Goal: Task Accomplishment & Management: Use online tool/utility

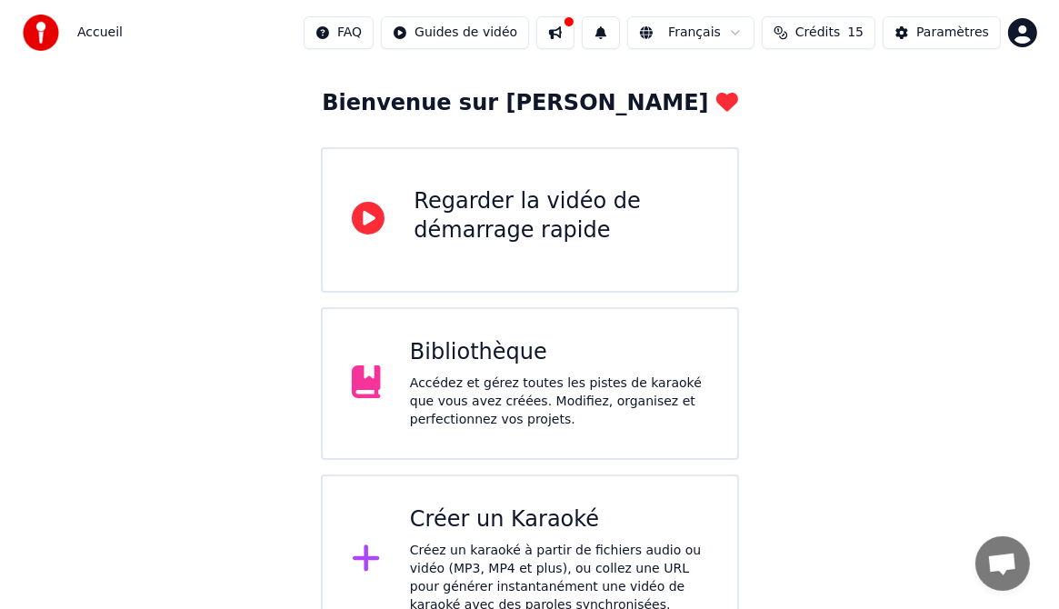
scroll to position [121, 0]
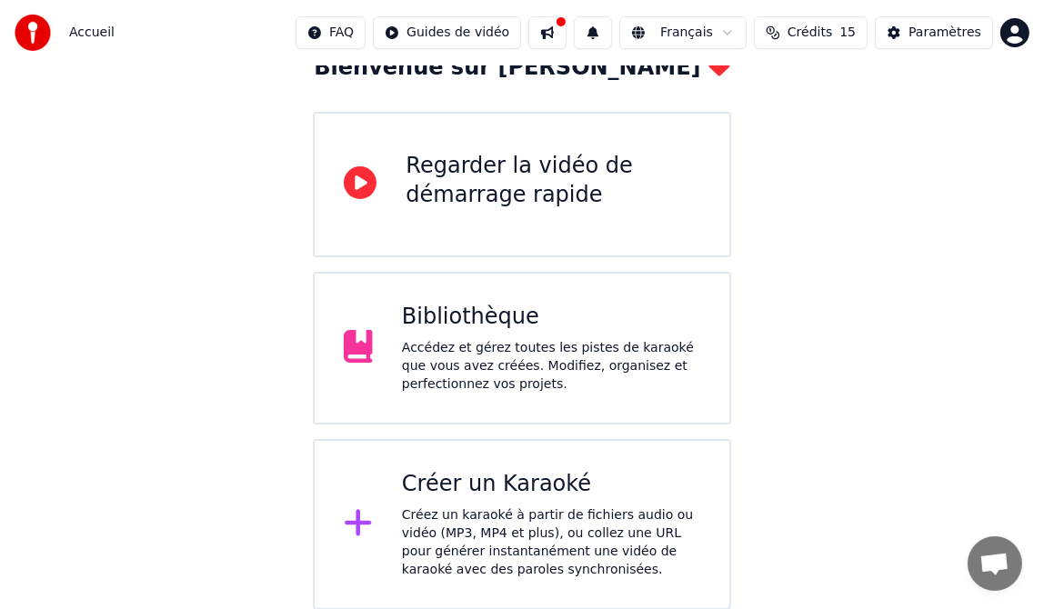
click at [435, 491] on div "Créer un Karaoké" at bounding box center [551, 484] width 298 height 29
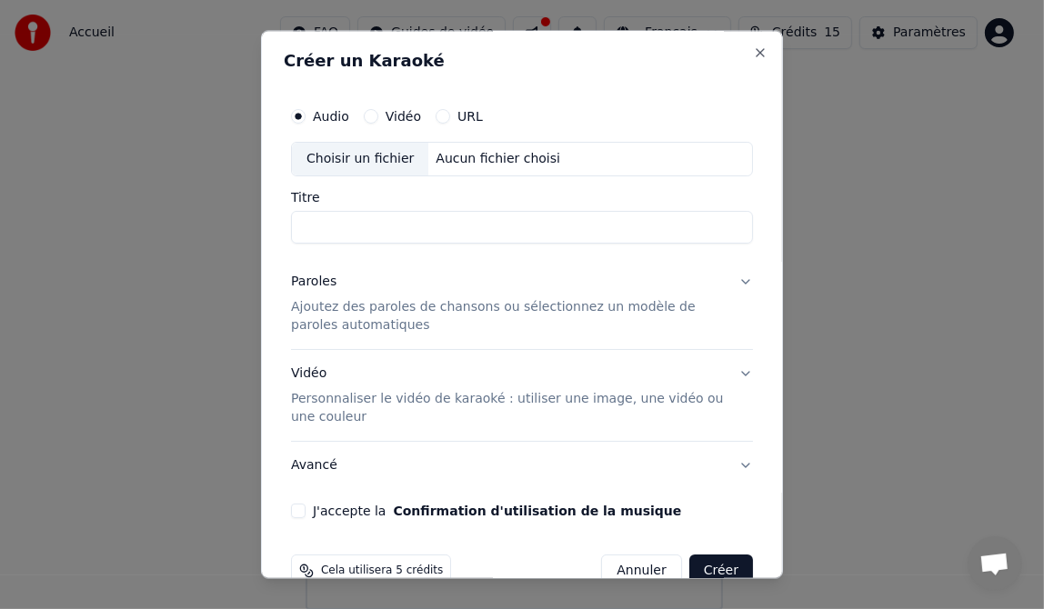
click at [469, 539] on form "Audio Vidéo URL Choisir un fichier Aucun fichier choisi Titre Paroles Ajoutez d…" at bounding box center [522, 344] width 476 height 504
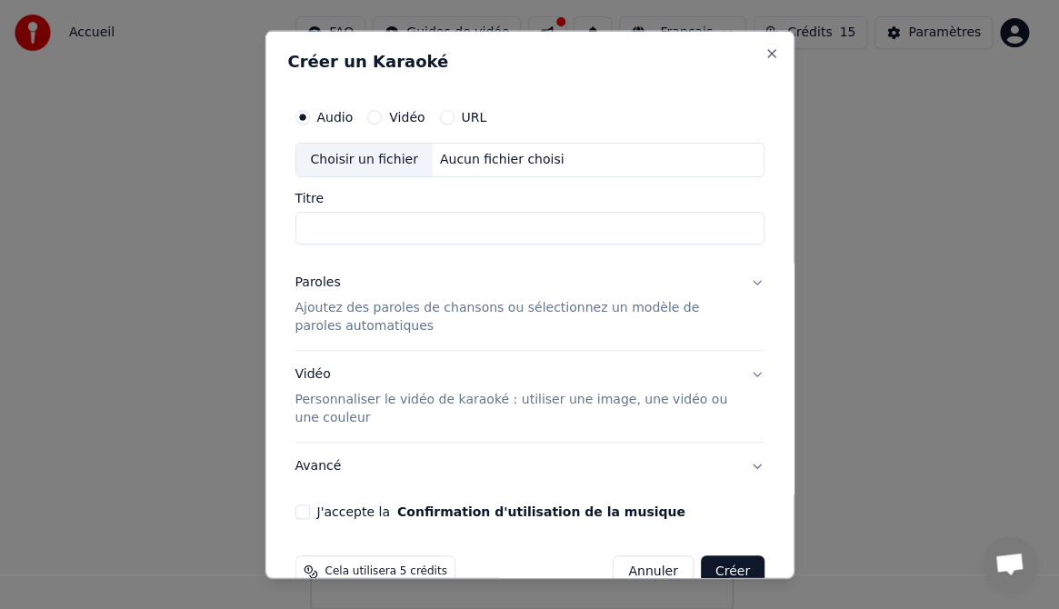
click at [372, 155] on div "Choisir un fichier" at bounding box center [363, 160] width 136 height 33
type input "**********"
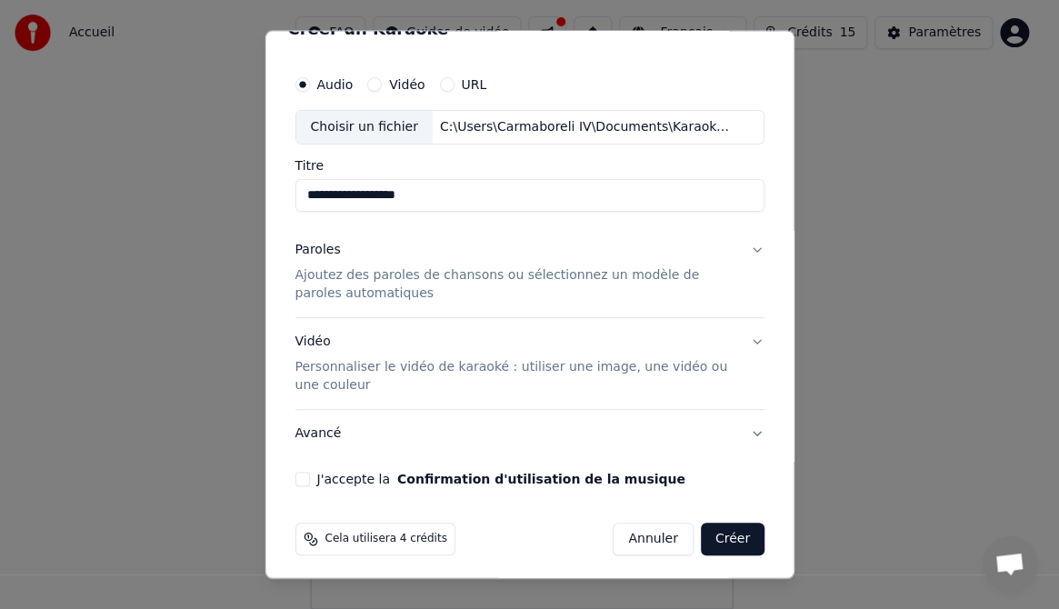
scroll to position [37, 0]
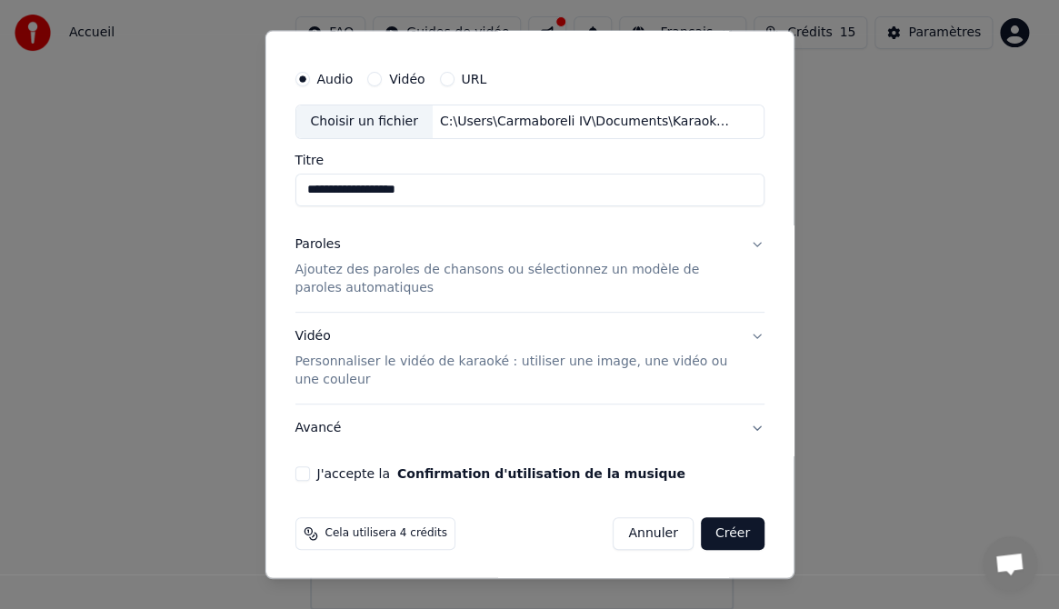
click at [741, 240] on button "Paroles Ajoutez des paroles de chansons ou sélectionnez un modèle de paroles au…" at bounding box center [530, 266] width 470 height 91
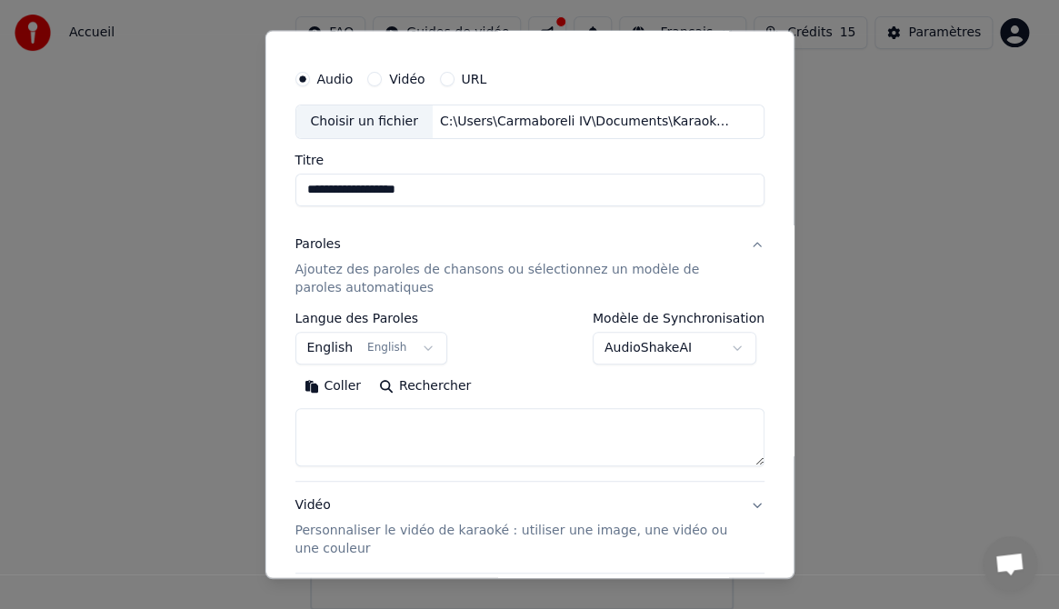
click at [415, 345] on button "English English" at bounding box center [371, 348] width 153 height 33
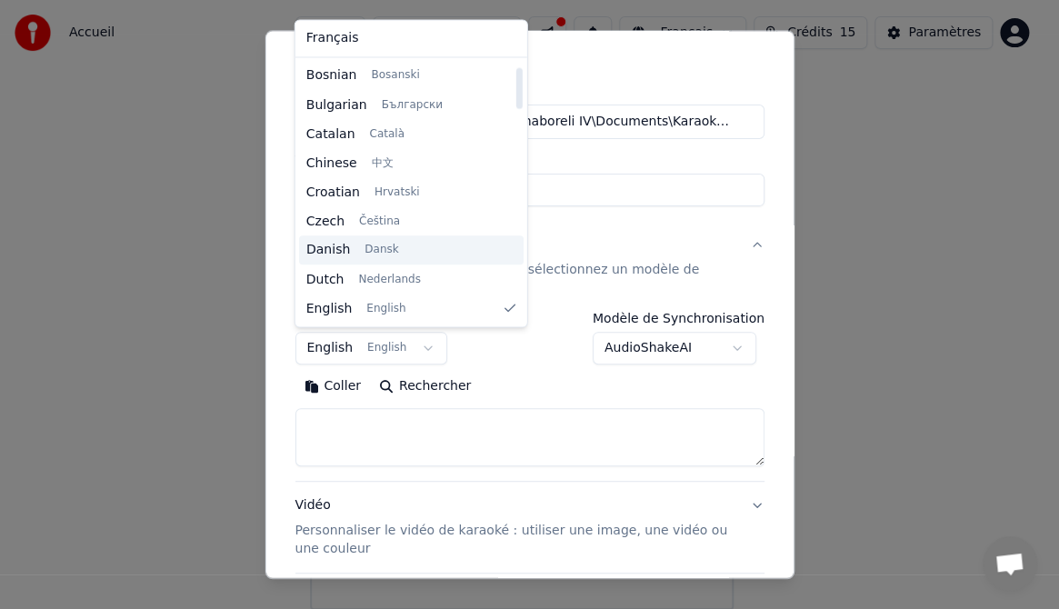
scroll to position [0, 0]
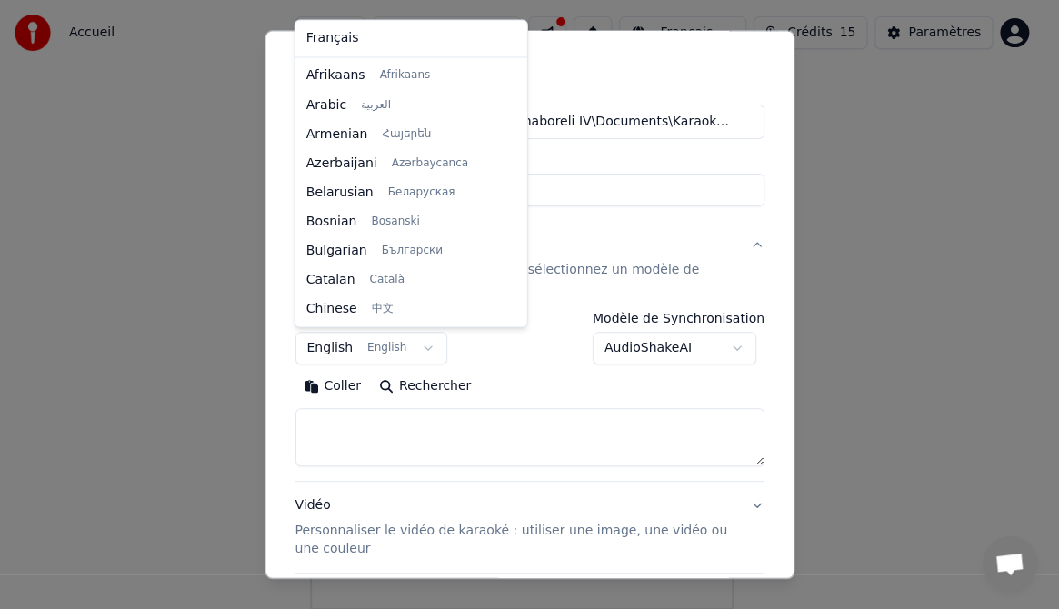
select select "**"
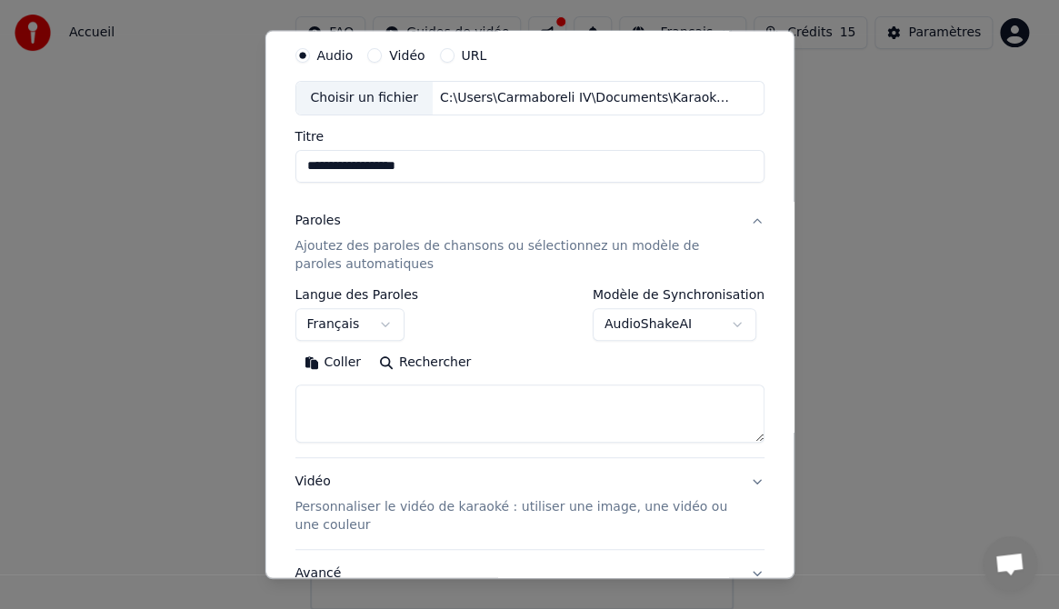
scroll to position [48, 0]
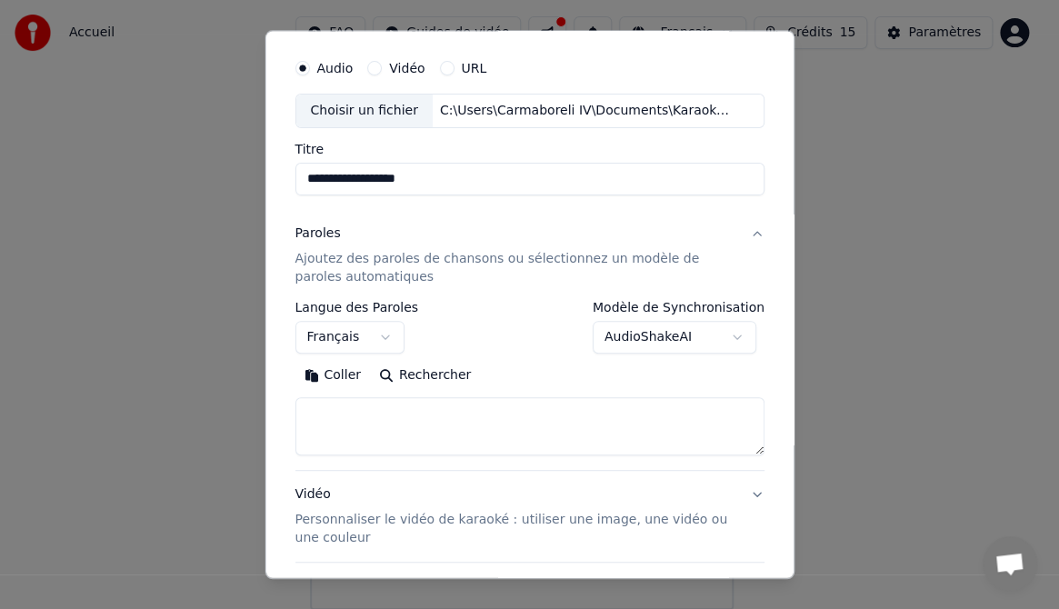
click at [334, 373] on button "Coller" at bounding box center [332, 375] width 75 height 29
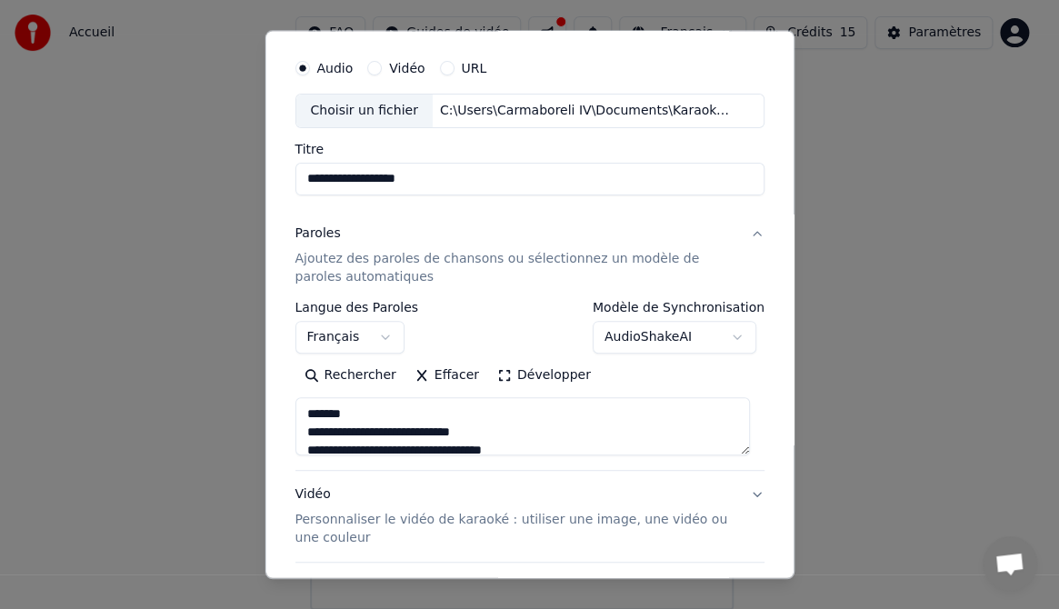
type textarea "**********"
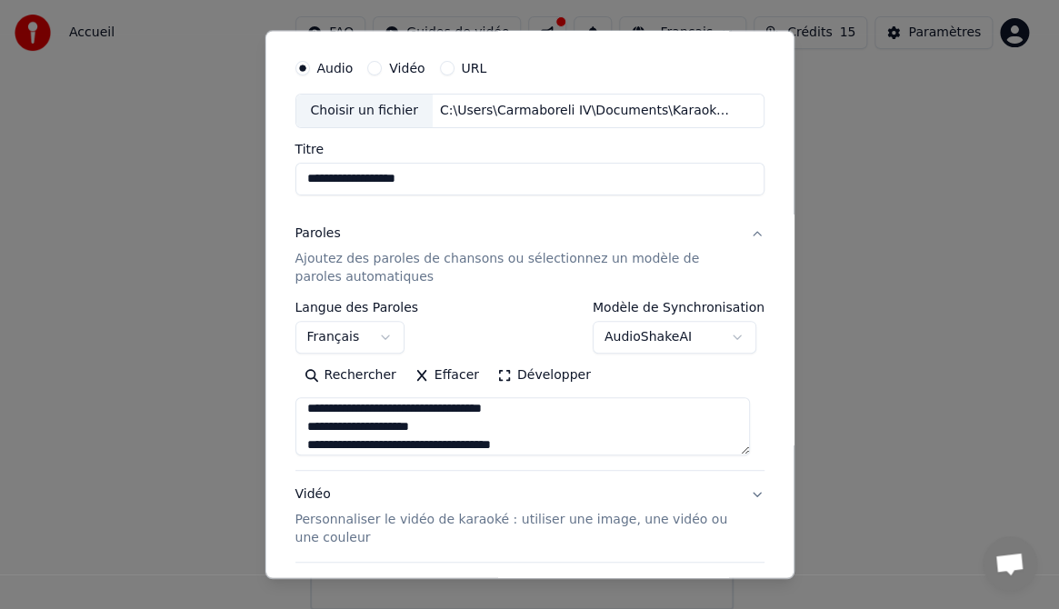
scroll to position [666, 0]
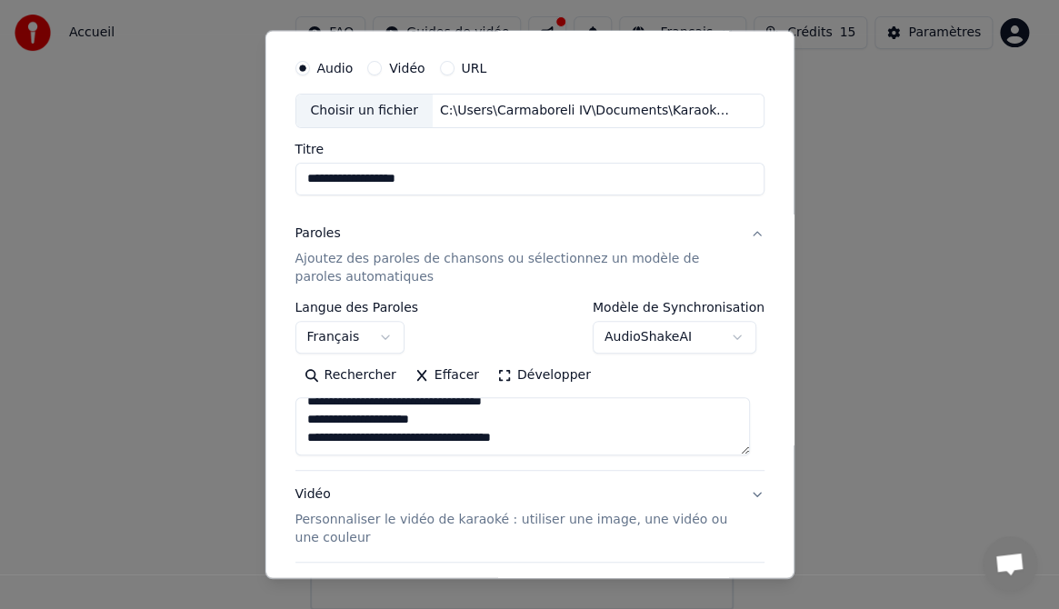
click at [728, 334] on button "AudioShakeAI" at bounding box center [675, 337] width 164 height 33
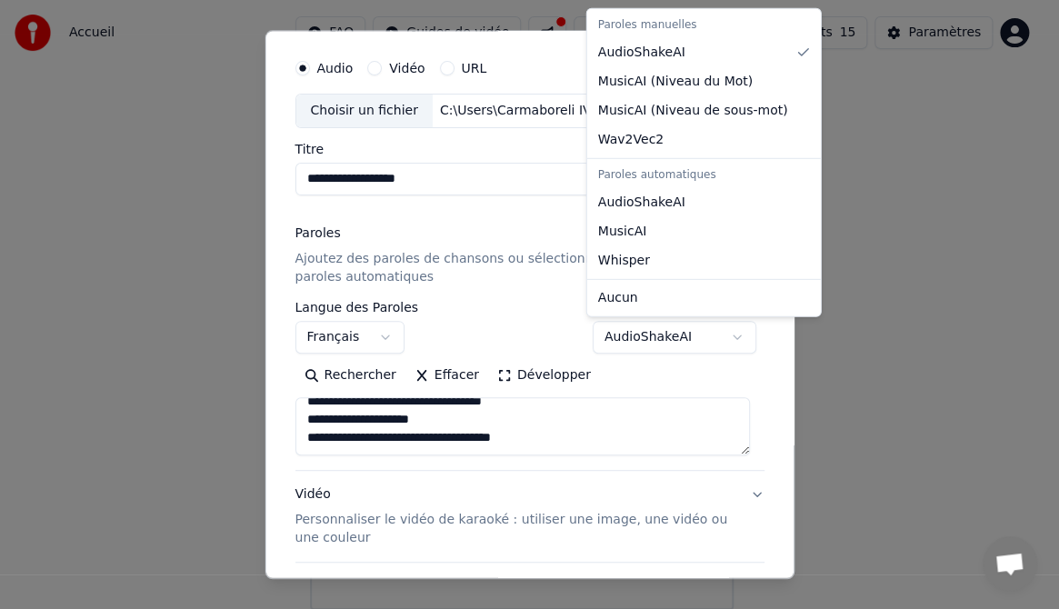
select select "********"
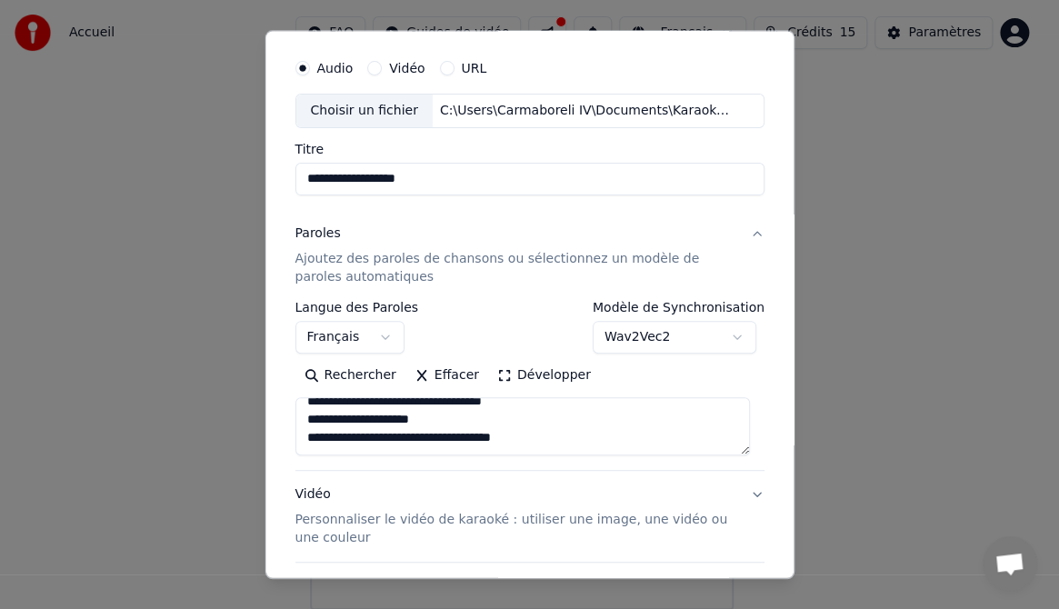
click at [730, 336] on button "Wav2Vec2" at bounding box center [675, 337] width 164 height 33
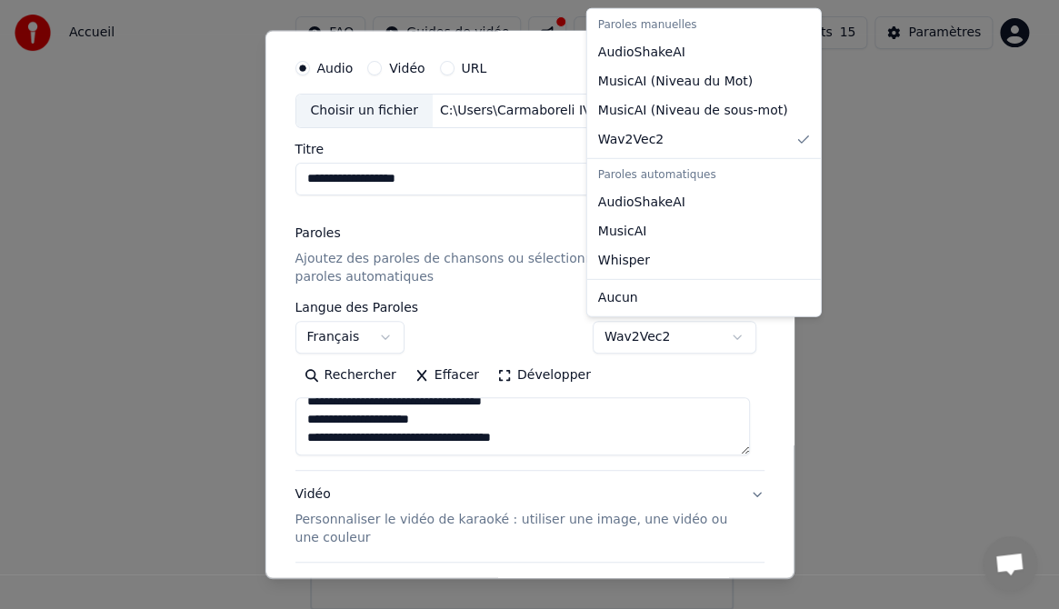
click at [601, 417] on div at bounding box center [529, 304] width 1059 height 609
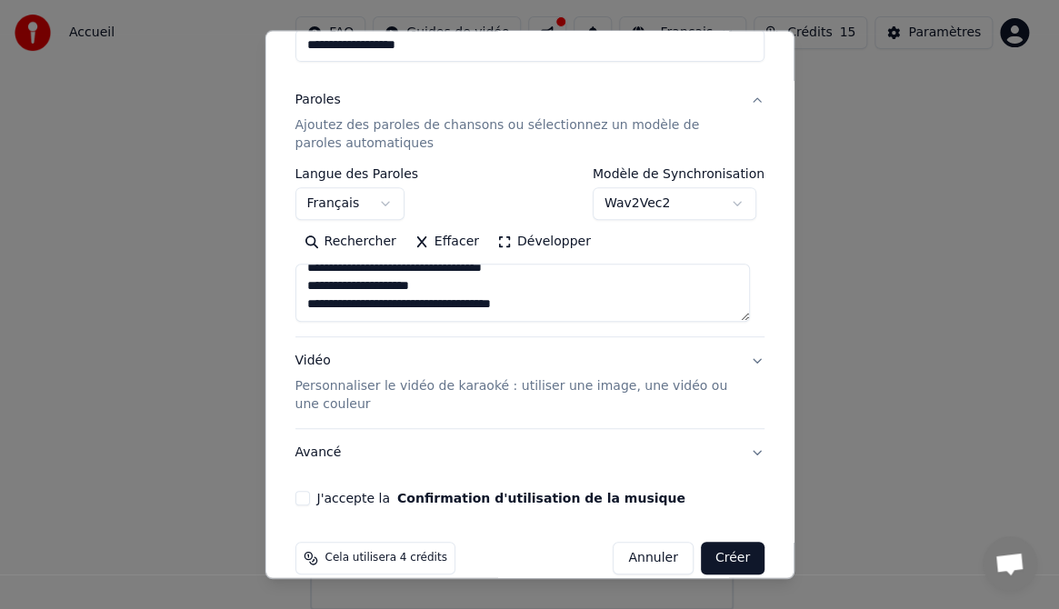
scroll to position [195, 0]
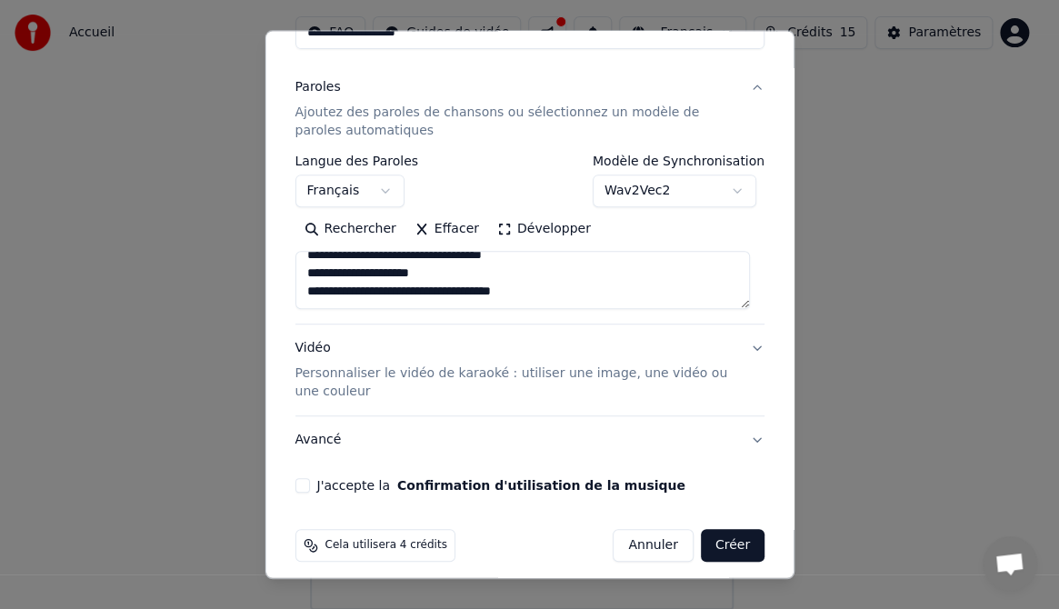
click at [742, 348] on button "Vidéo Personnaliser le vidéo de karaoké : utiliser une image, une vidéo ou une …" at bounding box center [530, 370] width 470 height 91
type textarea "**********"
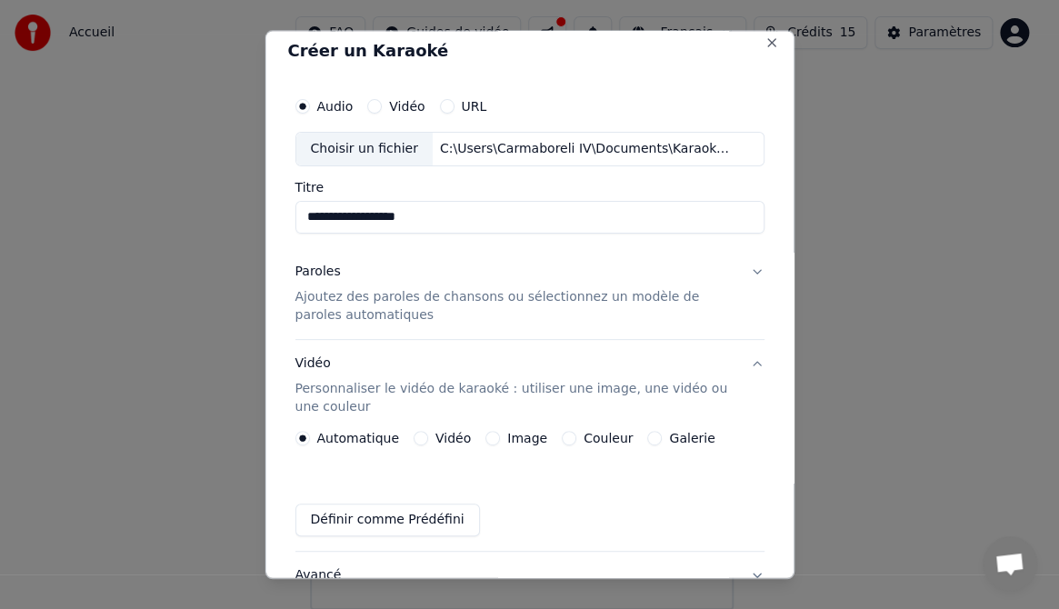
scroll to position [0, 0]
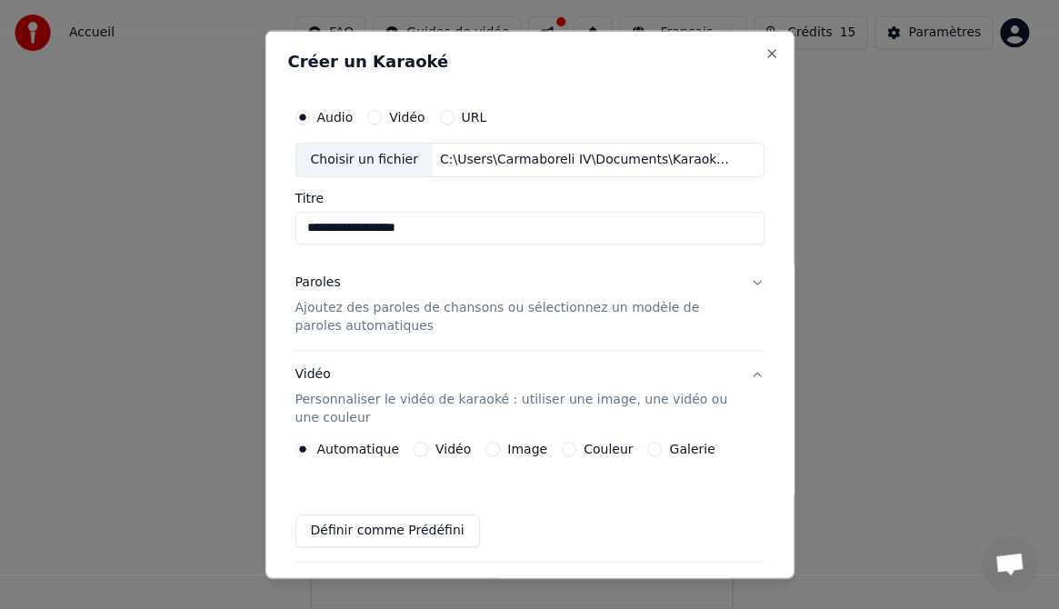
click at [370, 114] on button "Vidéo" at bounding box center [374, 117] width 15 height 15
click at [341, 160] on div "Choisir un fichier" at bounding box center [363, 160] width 136 height 33
click at [303, 115] on button "Audio" at bounding box center [302, 117] width 15 height 15
click at [353, 155] on div "Choisir un fichier" at bounding box center [363, 160] width 136 height 33
type input "**********"
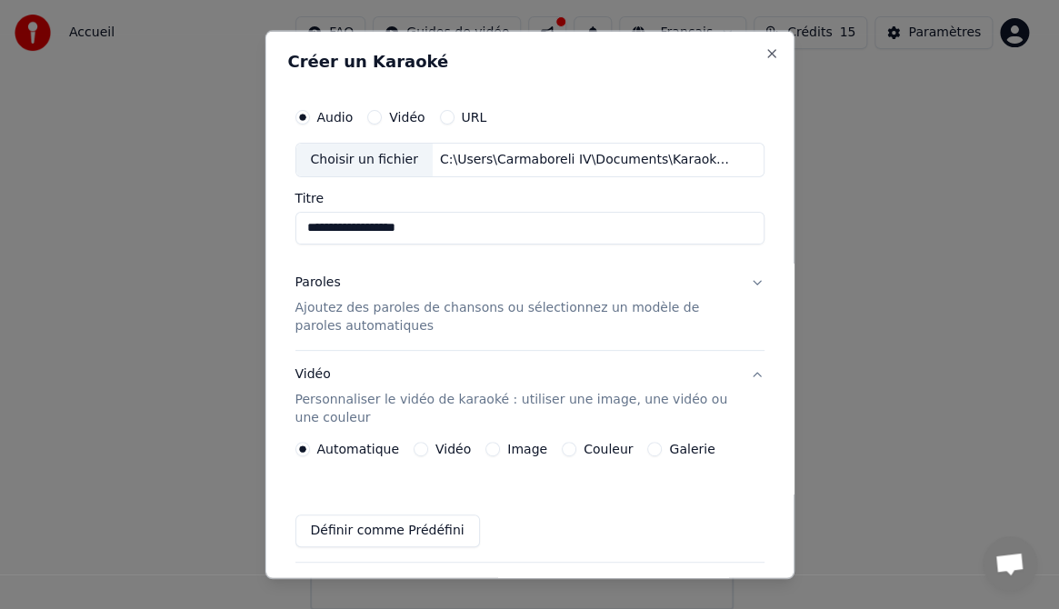
click at [740, 280] on button "Paroles Ajoutez des paroles de chansons ou sélectionnez un modèle de paroles au…" at bounding box center [530, 303] width 470 height 91
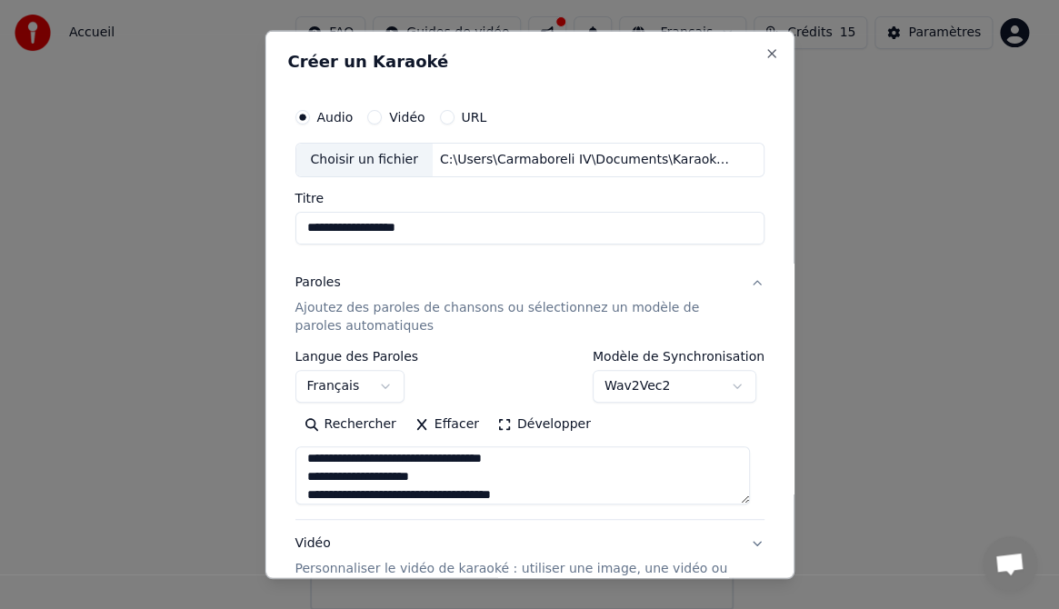
scroll to position [666, 0]
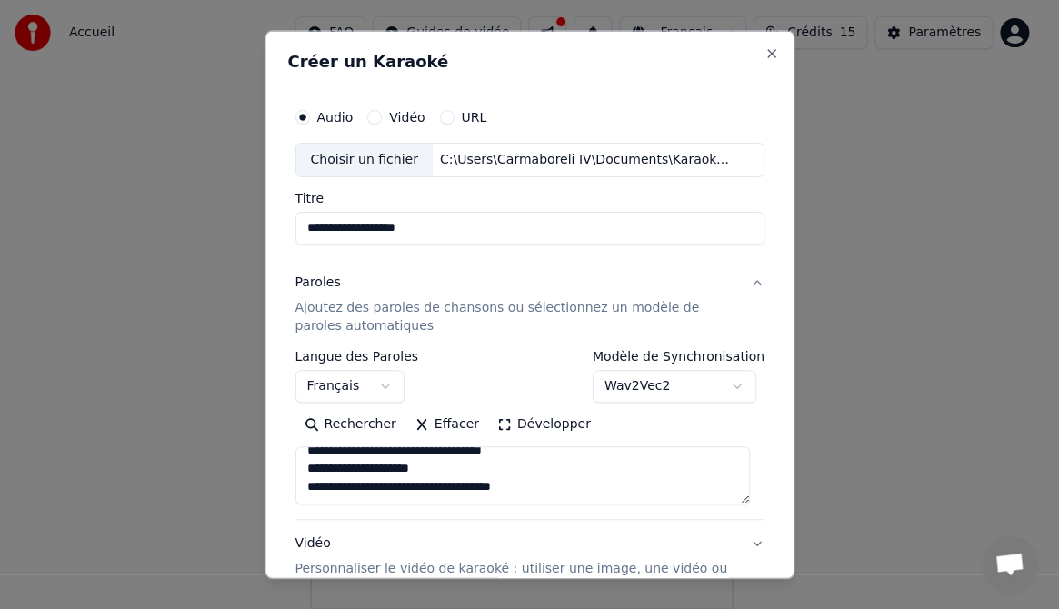
click at [727, 383] on button "Wav2Vec2" at bounding box center [675, 385] width 164 height 33
drag, startPoint x: 784, startPoint y: 408, endPoint x: 784, endPoint y: 460, distance: 51.8
click at [783, 460] on body "**********" at bounding box center [522, 244] width 1044 height 731
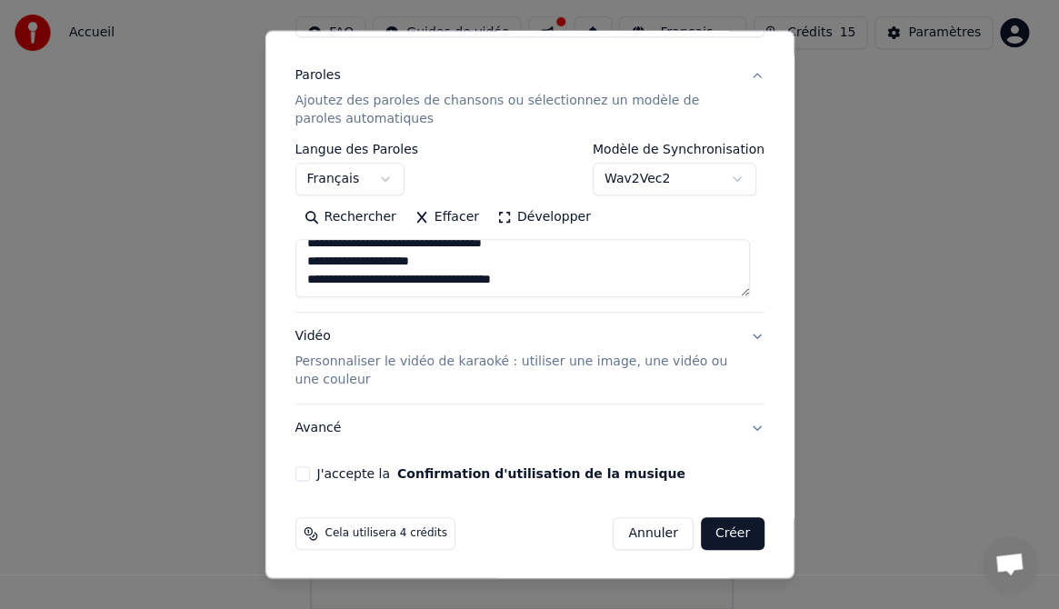
scroll to position [207, 0]
click at [301, 471] on button "J'accepte la Confirmation d'utilisation de la musique" at bounding box center [302, 472] width 15 height 15
click at [714, 532] on button "Créer" at bounding box center [733, 532] width 64 height 33
type textarea "**********"
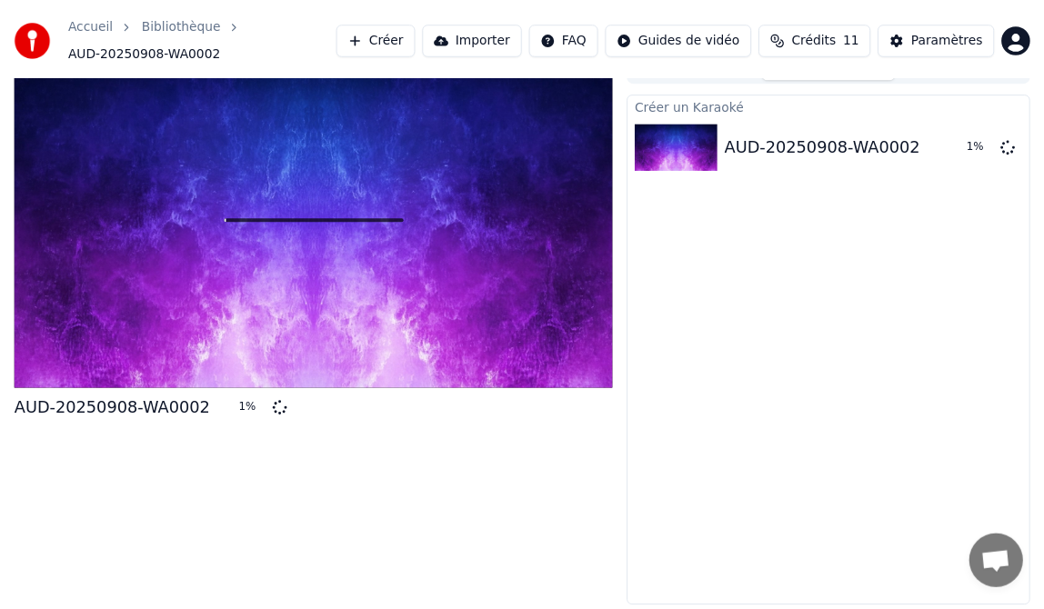
scroll to position [26, 0]
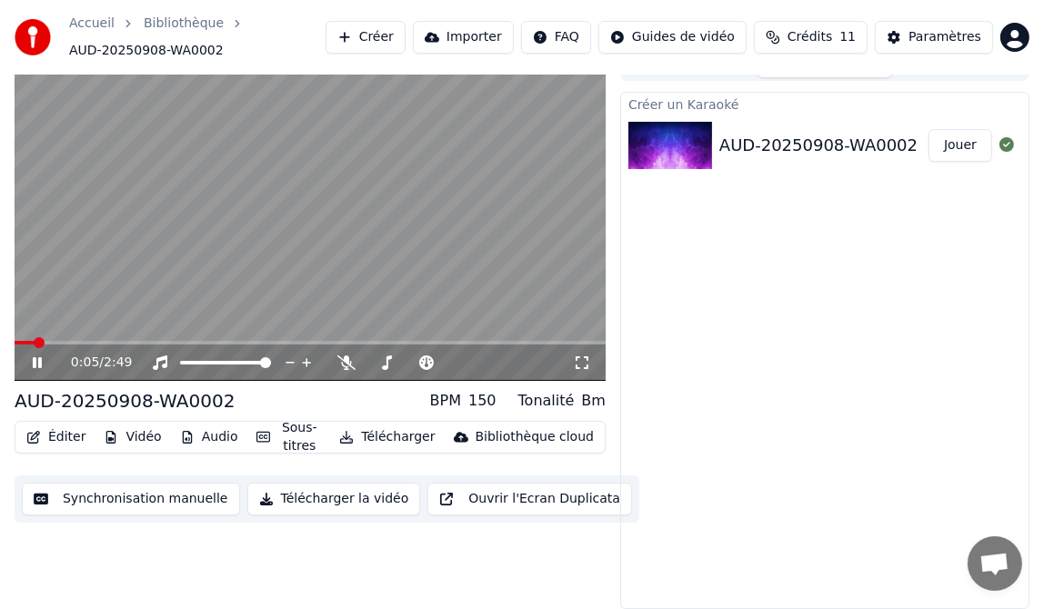
click at [585, 361] on icon at bounding box center [582, 362] width 18 height 15
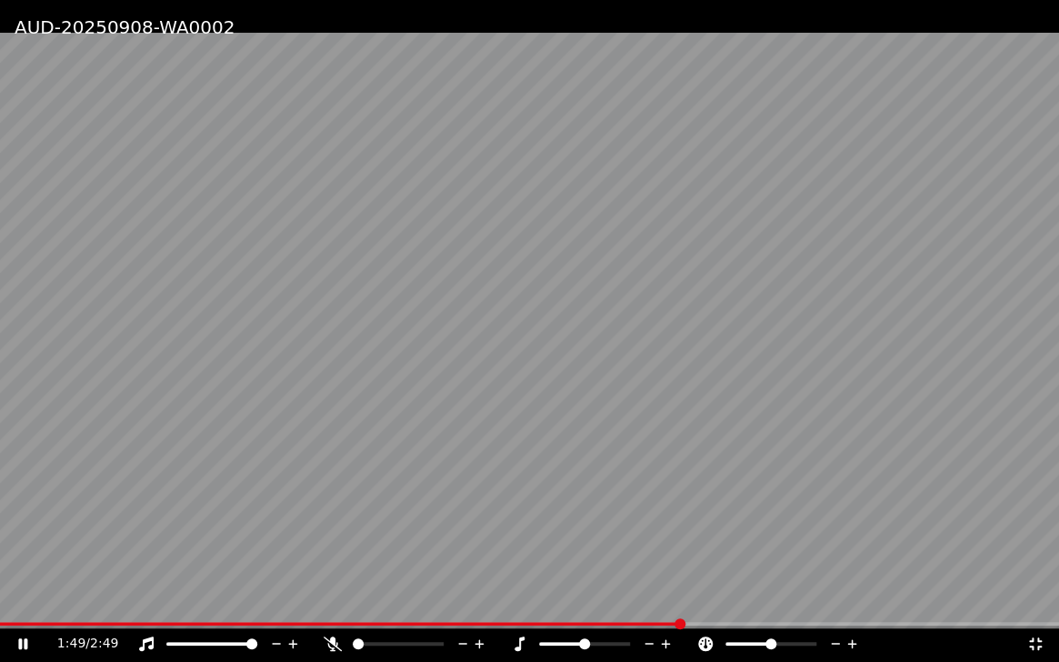
click at [389, 608] on span at bounding box center [398, 644] width 91 height 4
click at [385, 608] on span at bounding box center [390, 643] width 11 height 11
click at [423, 608] on span at bounding box center [417, 643] width 11 height 11
click at [745, 608] on span at bounding box center [747, 644] width 45 height 4
click at [736, 608] on span at bounding box center [735, 644] width 21 height 4
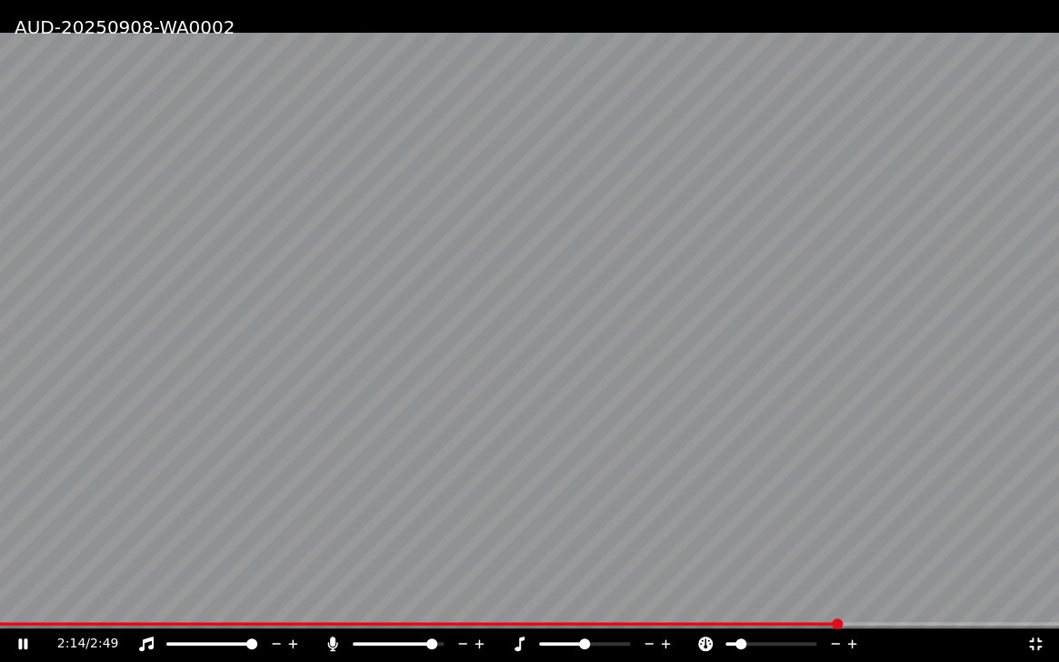
click at [746, 608] on span at bounding box center [740, 643] width 11 height 11
click at [765, 608] on span at bounding box center [766, 643] width 11 height 11
click at [609, 608] on div at bounding box center [601, 644] width 146 height 18
click at [609, 608] on span at bounding box center [584, 644] width 91 height 4
click at [630, 608] on span at bounding box center [624, 643] width 11 height 11
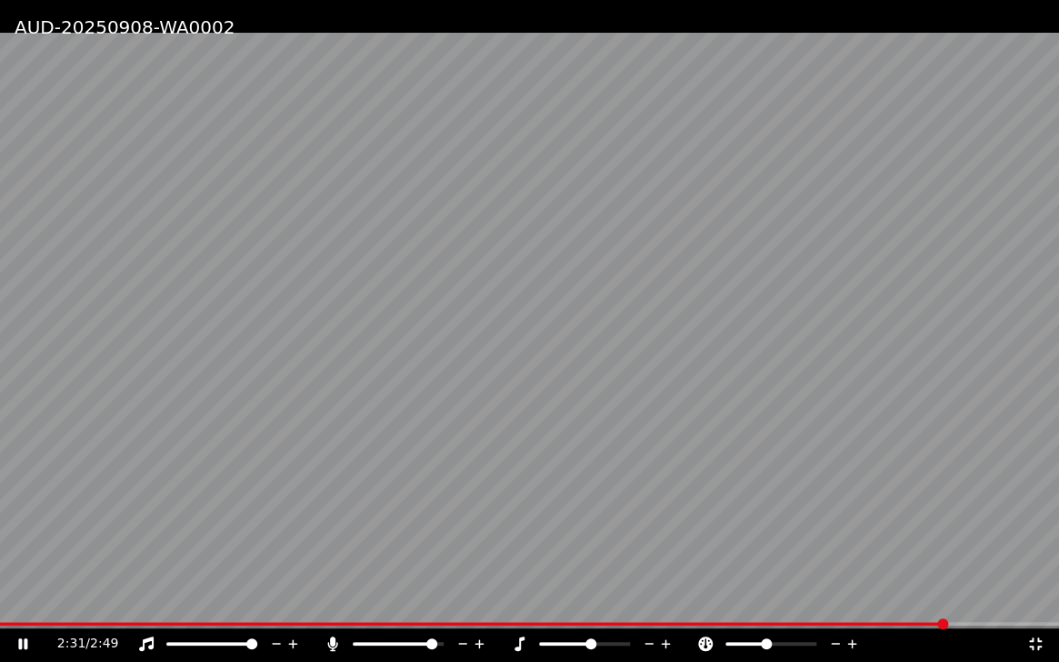
click at [594, 608] on span at bounding box center [590, 643] width 11 height 11
click at [392, 608] on div at bounding box center [415, 644] width 146 height 18
click at [353, 608] on span at bounding box center [358, 643] width 11 height 11
click at [246, 608] on span at bounding box center [251, 643] width 11 height 11
click at [11, 608] on span at bounding box center [511, 624] width 1023 height 4
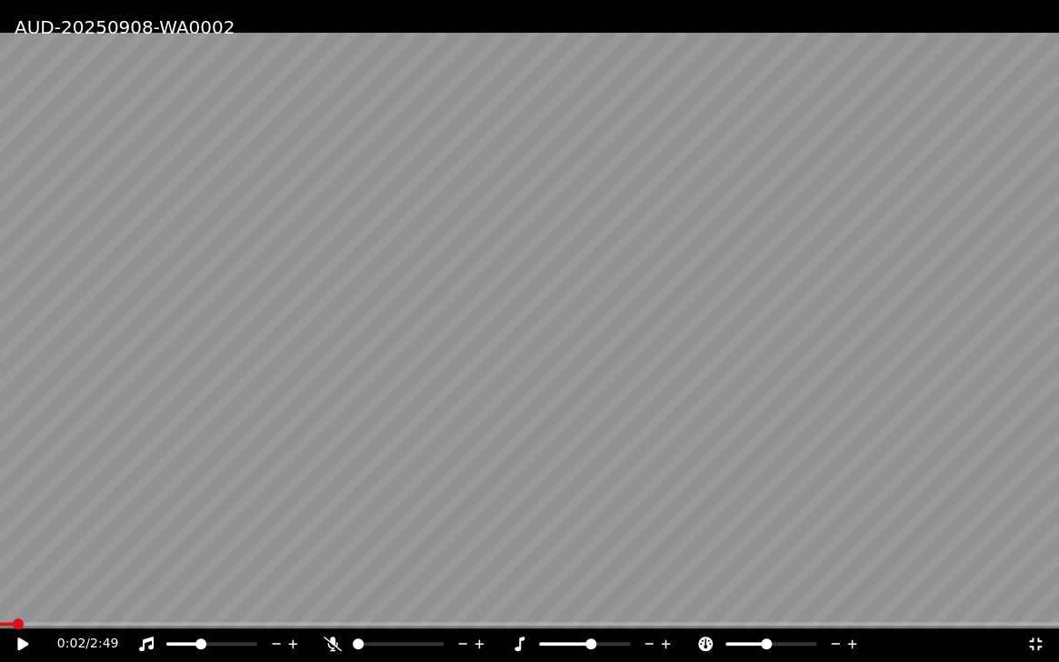
click at [22, 608] on icon at bounding box center [22, 643] width 11 height 13
click at [257, 608] on span at bounding box center [251, 643] width 11 height 11
click at [386, 608] on span at bounding box center [398, 644] width 91 height 4
click at [410, 608] on span at bounding box center [398, 644] width 91 height 4
click at [573, 608] on span at bounding box center [565, 644] width 53 height 4
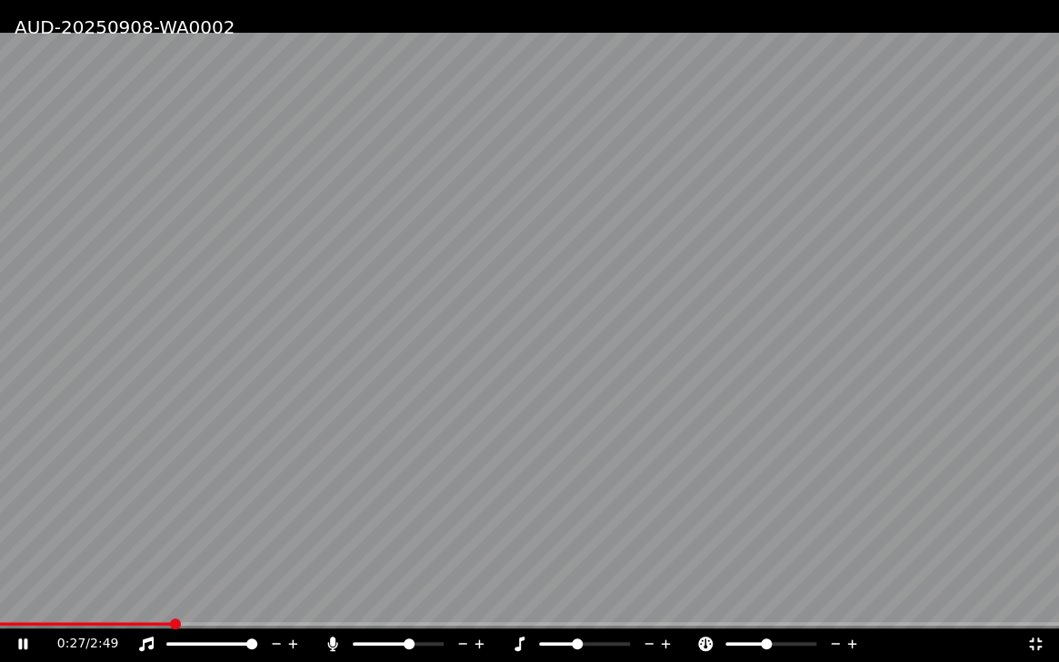
click at [741, 608] on span at bounding box center [745, 644] width 41 height 4
click at [765, 608] on div at bounding box center [788, 644] width 146 height 18
click at [765, 608] on span at bounding box center [770, 644] width 91 height 4
click at [773, 608] on span at bounding box center [770, 644] width 91 height 4
click at [1029, 608] on icon at bounding box center [1035, 643] width 13 height 13
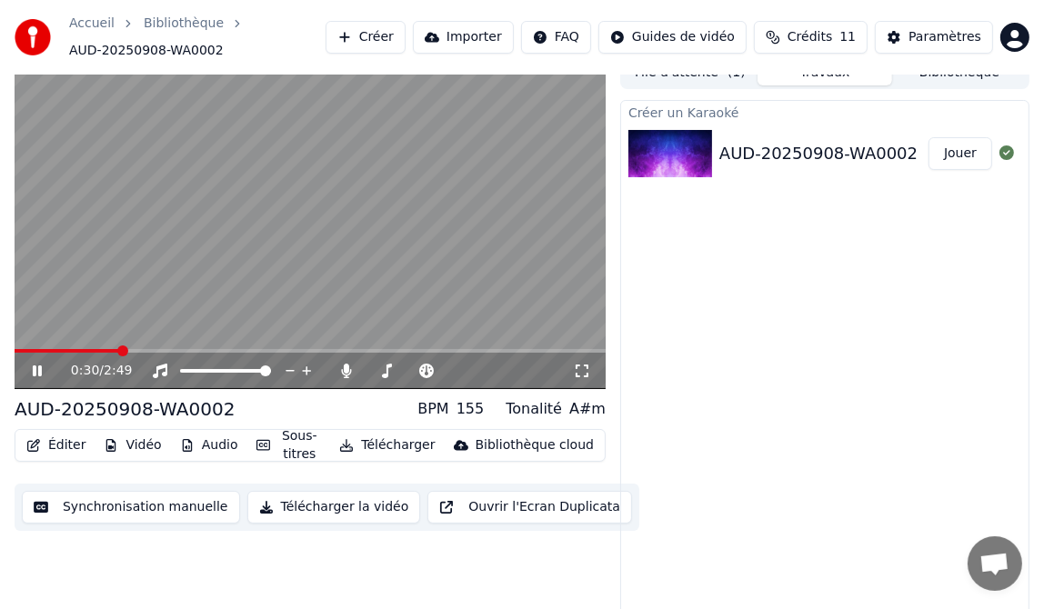
click at [36, 368] on icon at bounding box center [50, 371] width 42 height 15
click at [59, 441] on button "Éditer" at bounding box center [56, 445] width 74 height 25
click at [867, 282] on div "Créer un Karaoké AUD-20250908-WA0002 Jouer" at bounding box center [824, 359] width 409 height 518
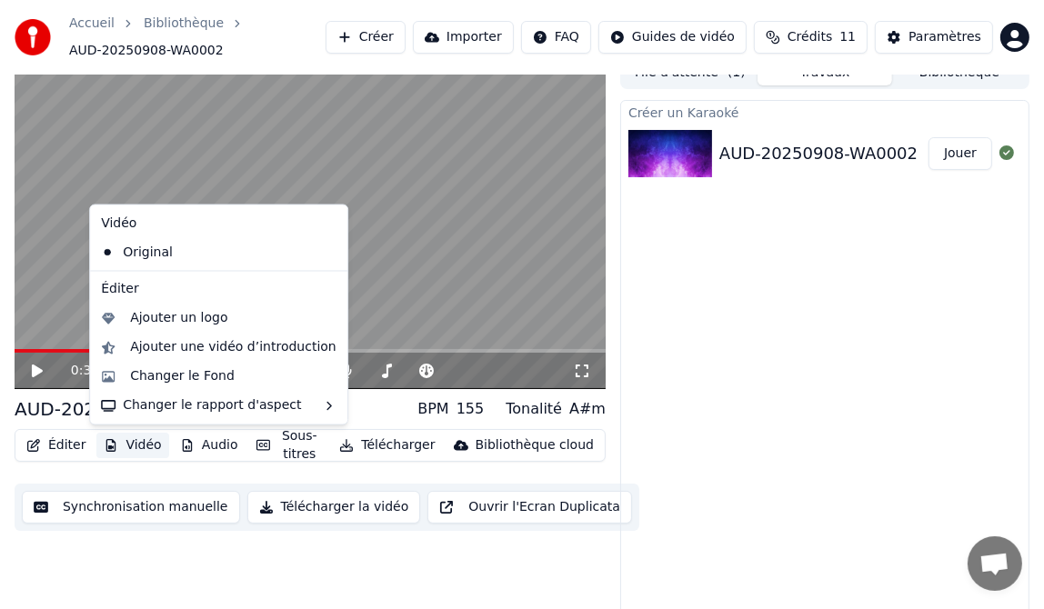
click at [132, 444] on button "Vidéo" at bounding box center [132, 445] width 72 height 25
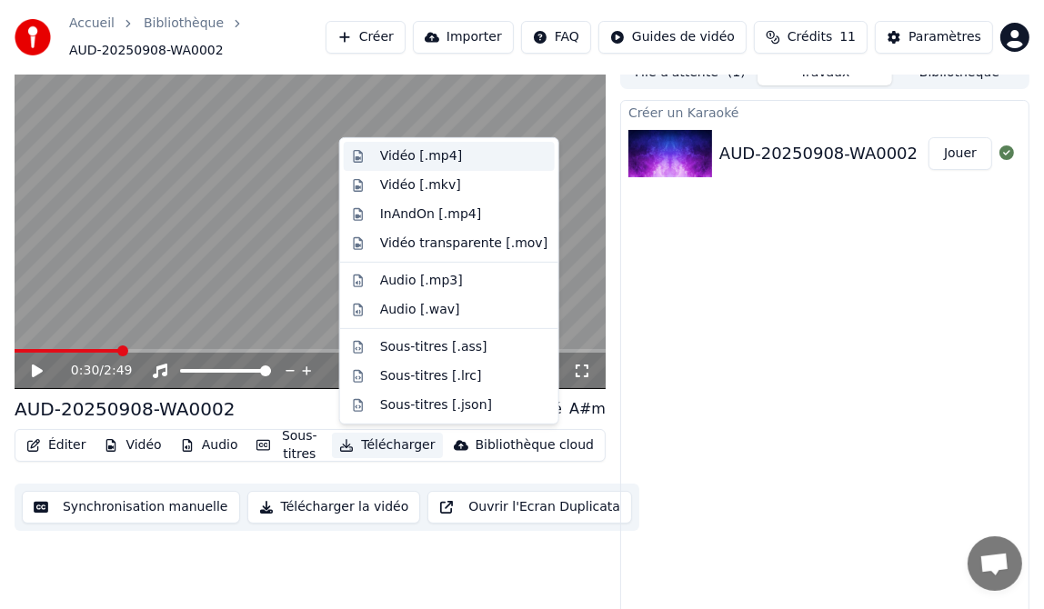
click at [418, 155] on div "Vidéo [.mp4]" at bounding box center [421, 156] width 82 height 18
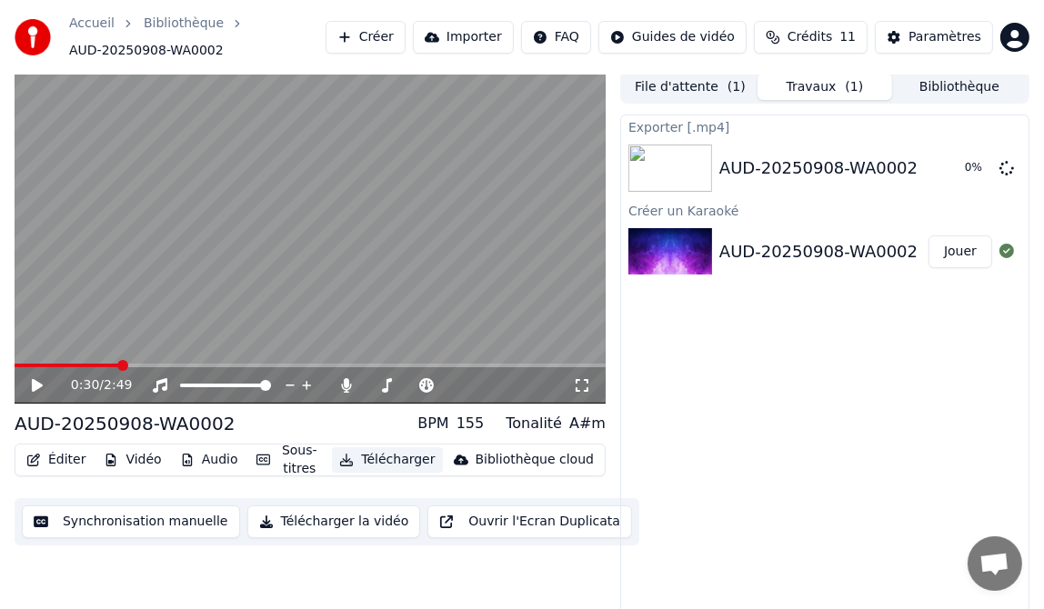
scroll to position [0, 0]
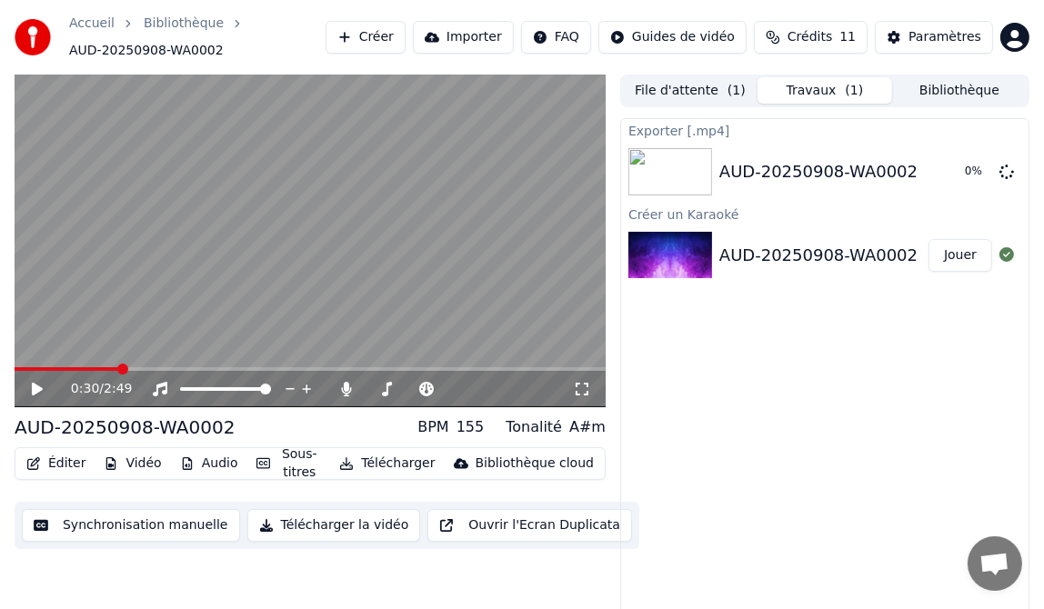
click at [298, 522] on button "Télécharger la vidéo" at bounding box center [334, 525] width 174 height 33
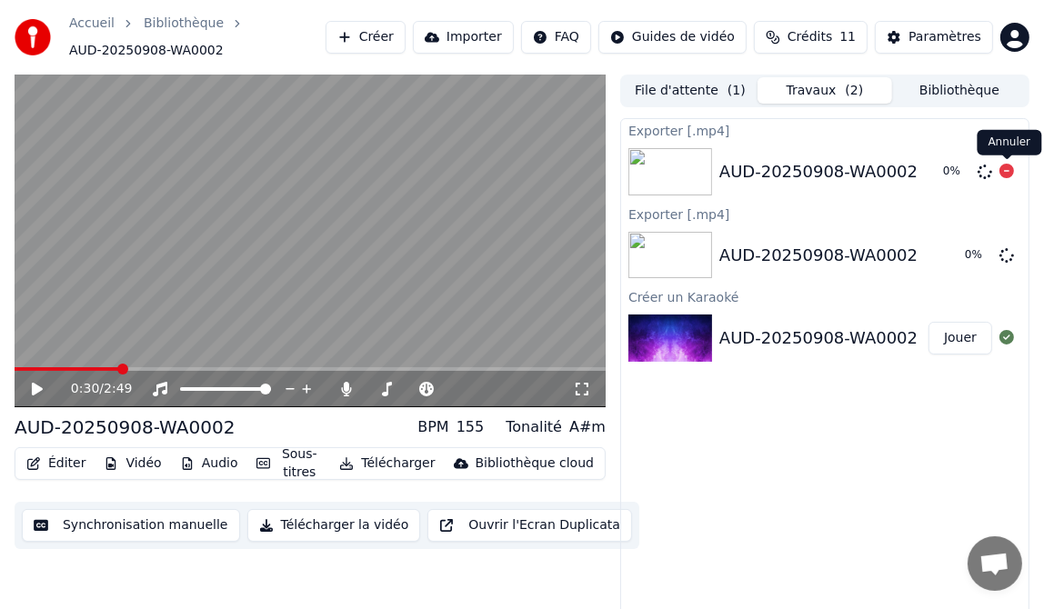
click at [1009, 170] on icon at bounding box center [1006, 171] width 15 height 15
click at [1005, 169] on icon at bounding box center [1006, 171] width 15 height 15
